Goal: Find specific page/section: Find specific page/section

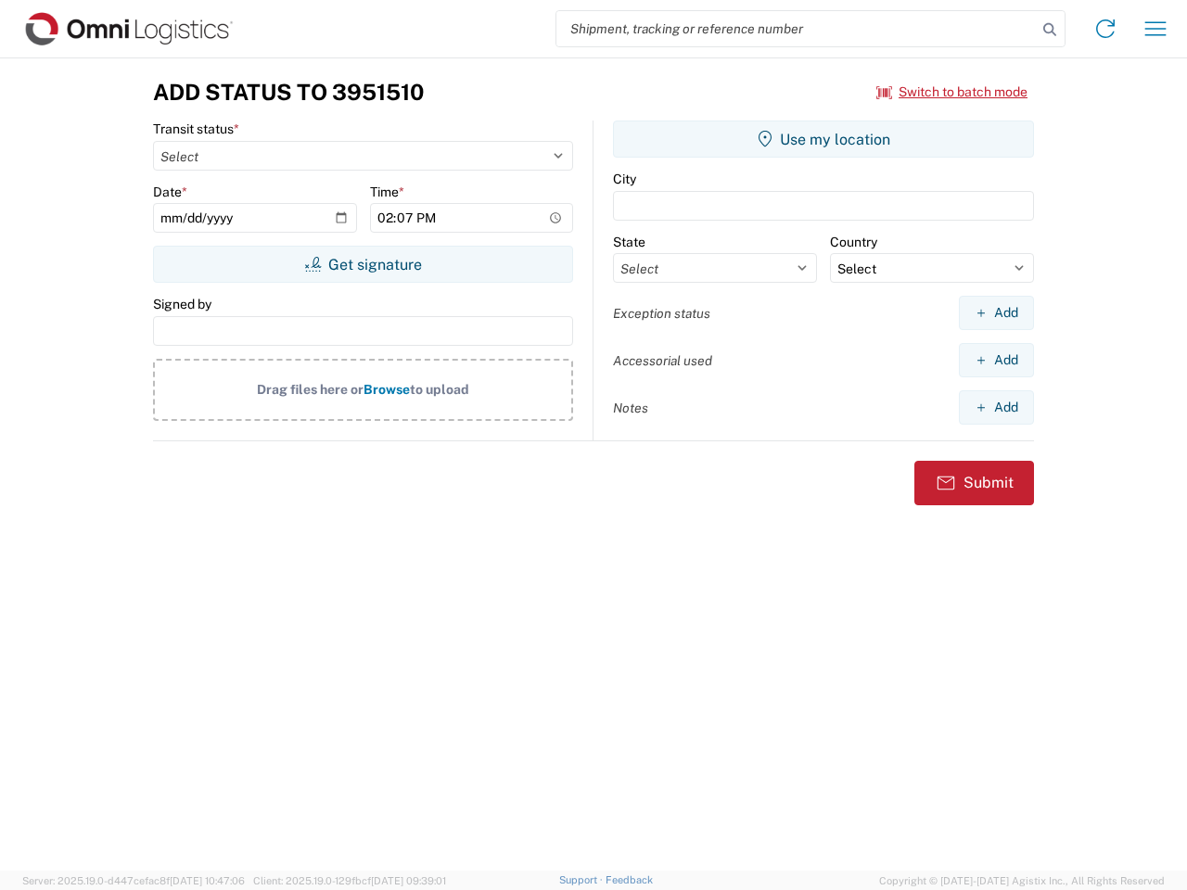
click at [797, 29] on input "search" at bounding box center [796, 28] width 480 height 35
click at [1050, 30] on icon at bounding box center [1050, 30] width 26 height 26
click at [1105, 29] on icon at bounding box center [1106, 29] width 30 height 30
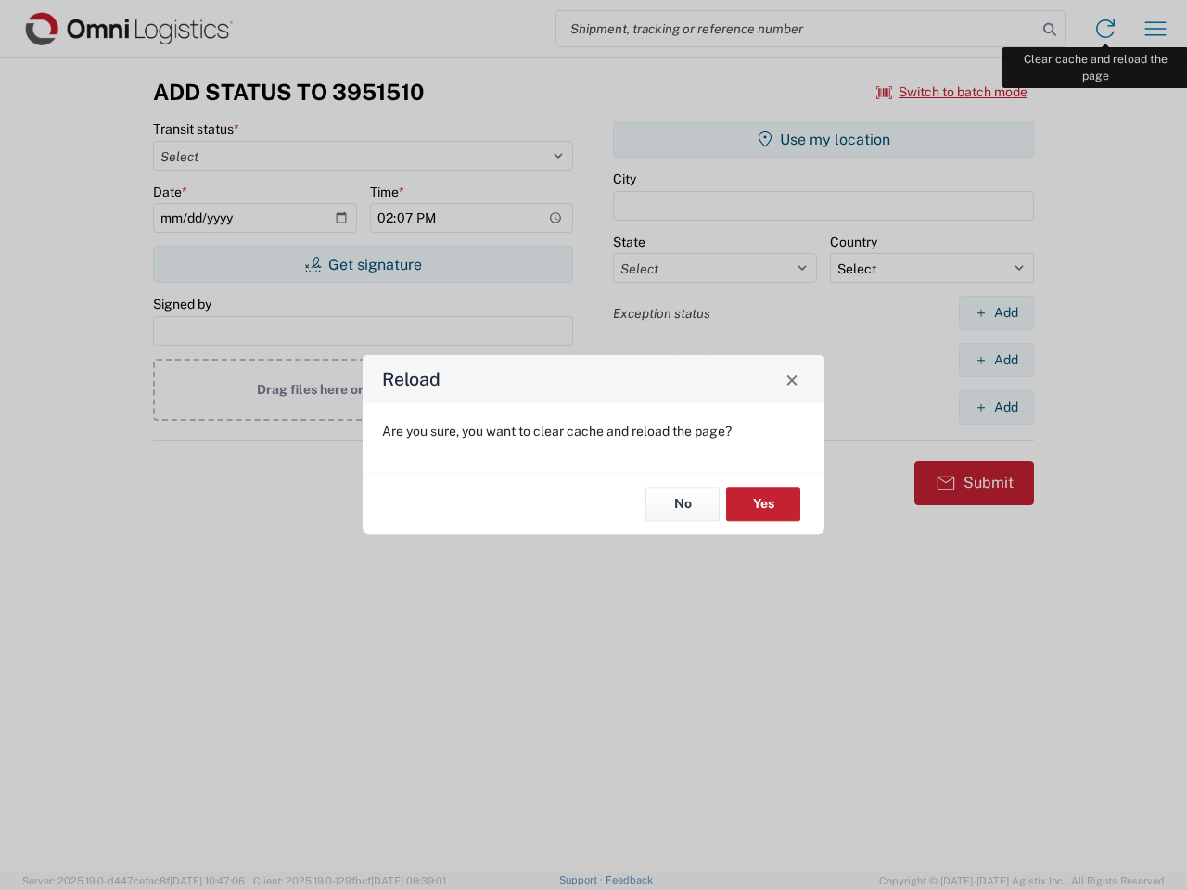
click at [1155, 29] on div "Reload Are you sure, you want to clear cache and reload the page? No Yes" at bounding box center [593, 445] width 1187 height 890
click at [952, 92] on div "Reload Are you sure, you want to clear cache and reload the page? No Yes" at bounding box center [593, 445] width 1187 height 890
click at [363, 264] on div "Reload Are you sure, you want to clear cache and reload the page? No Yes" at bounding box center [593, 445] width 1187 height 890
click at [823, 139] on div "Reload Are you sure, you want to clear cache and reload the page? No Yes" at bounding box center [593, 445] width 1187 height 890
click at [996, 313] on div "Reload Are you sure, you want to clear cache and reload the page? No Yes" at bounding box center [593, 445] width 1187 height 890
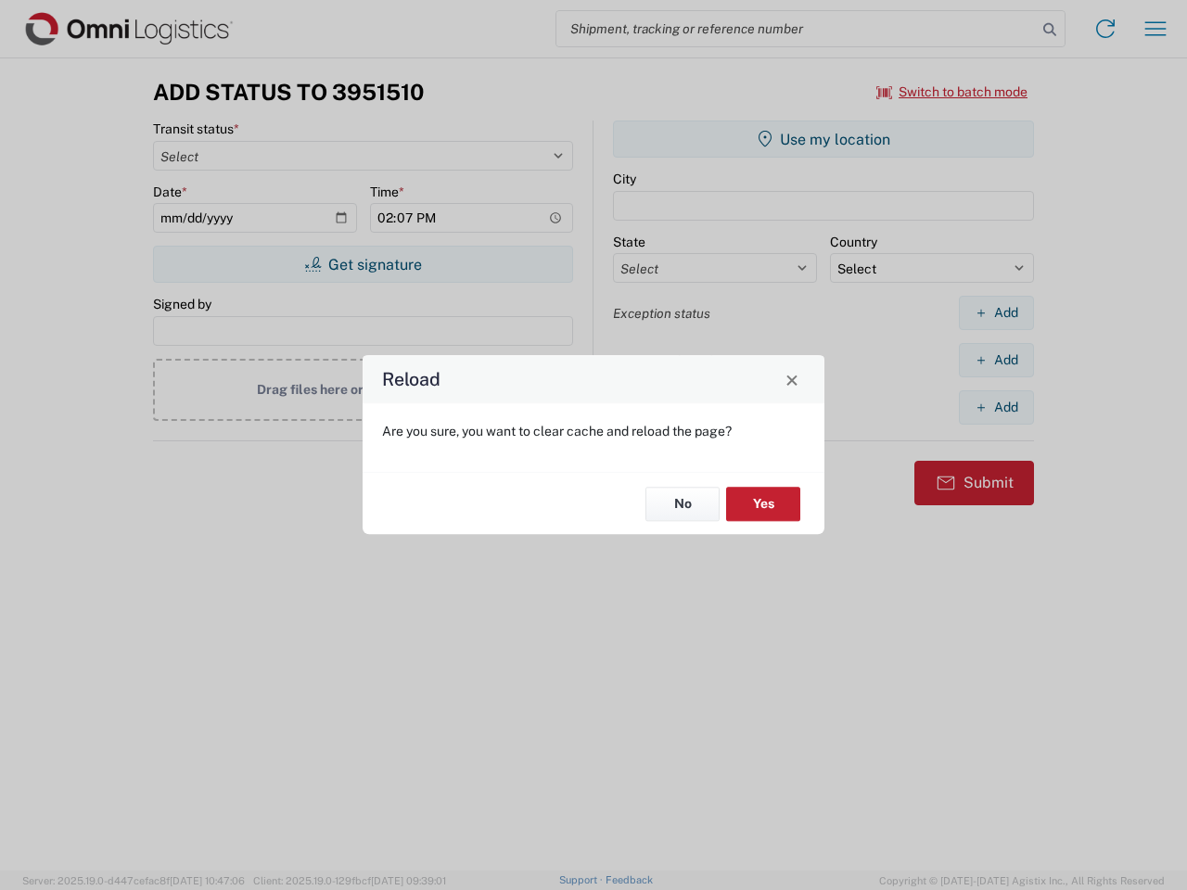
click at [996, 360] on div "Reload Are you sure, you want to clear cache and reload the page? No Yes" at bounding box center [593, 445] width 1187 height 890
click at [996, 407] on div "Reload Are you sure, you want to clear cache and reload the page? No Yes" at bounding box center [593, 445] width 1187 height 890
